Goal: Task Accomplishment & Management: Use online tool/utility

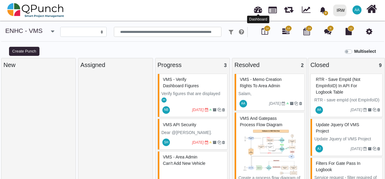
select select
click at [259, 10] on link at bounding box center [258, 9] width 8 height 10
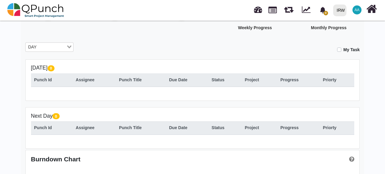
scroll to position [89, 0]
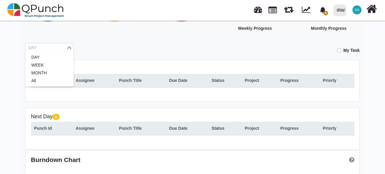
click at [68, 46] on icon "Search for option" at bounding box center [69, 47] width 4 height 3
click at [47, 79] on li "All" at bounding box center [49, 81] width 48 height 8
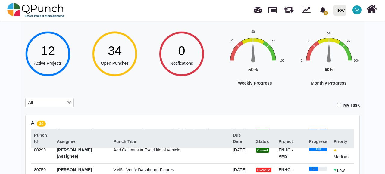
scroll to position [411, 0]
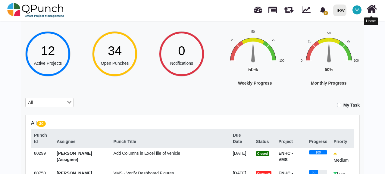
click at [374, 12] on icon at bounding box center [371, 8] width 11 height 11
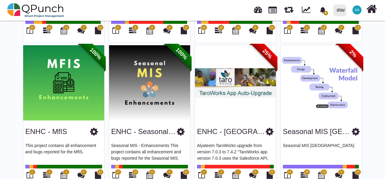
scroll to position [323, 0]
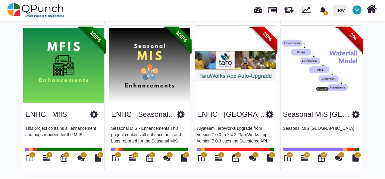
click at [314, 85] on img at bounding box center [321, 65] width 81 height 75
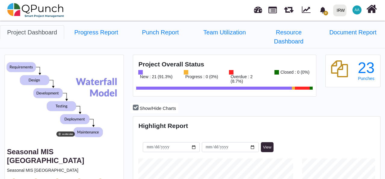
scroll to position [107, 246]
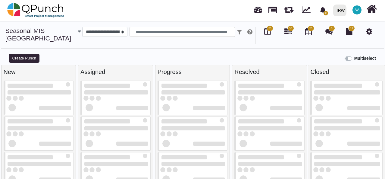
select select
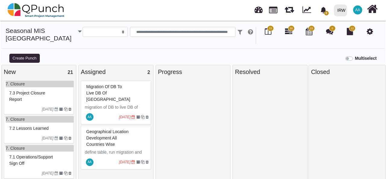
scroll to position [4, 0]
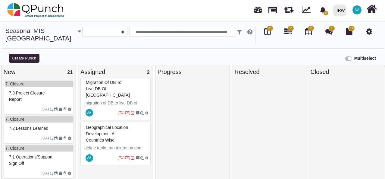
click at [138, 123] on div "Geographical location development all countries wise" at bounding box center [116, 134] width 64 height 22
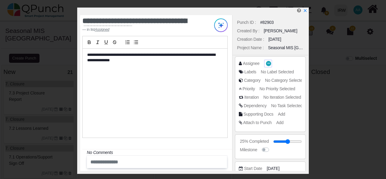
click at [266, 63] on span "AA" at bounding box center [268, 63] width 5 height 5
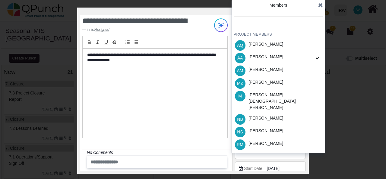
click at [210, 91] on div "**********" at bounding box center [155, 92] width 145 height 89
click at [319, 7] on icon at bounding box center [320, 5] width 5 height 6
